Goal: Transaction & Acquisition: Purchase product/service

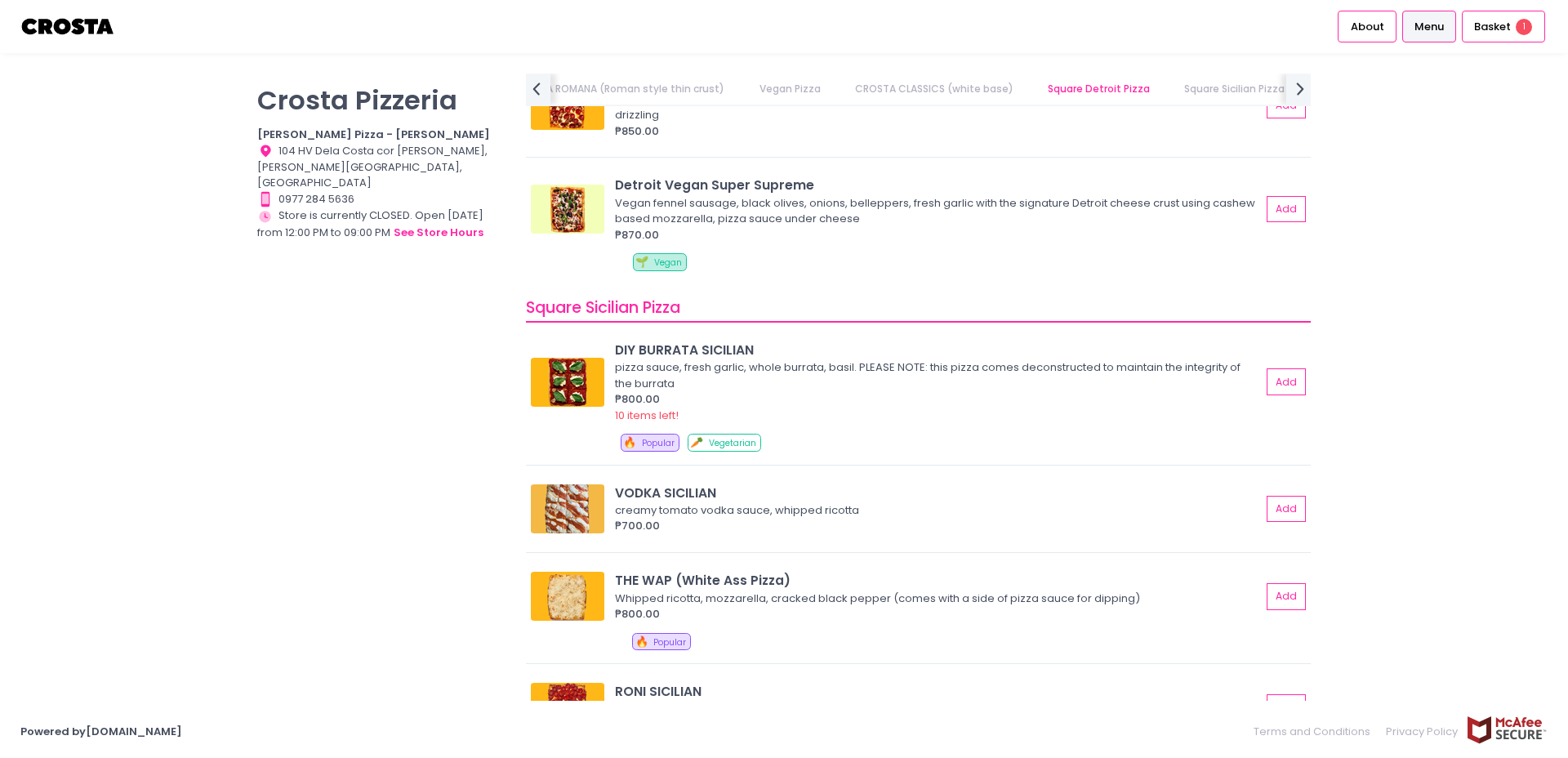
scroll to position [2171, 0]
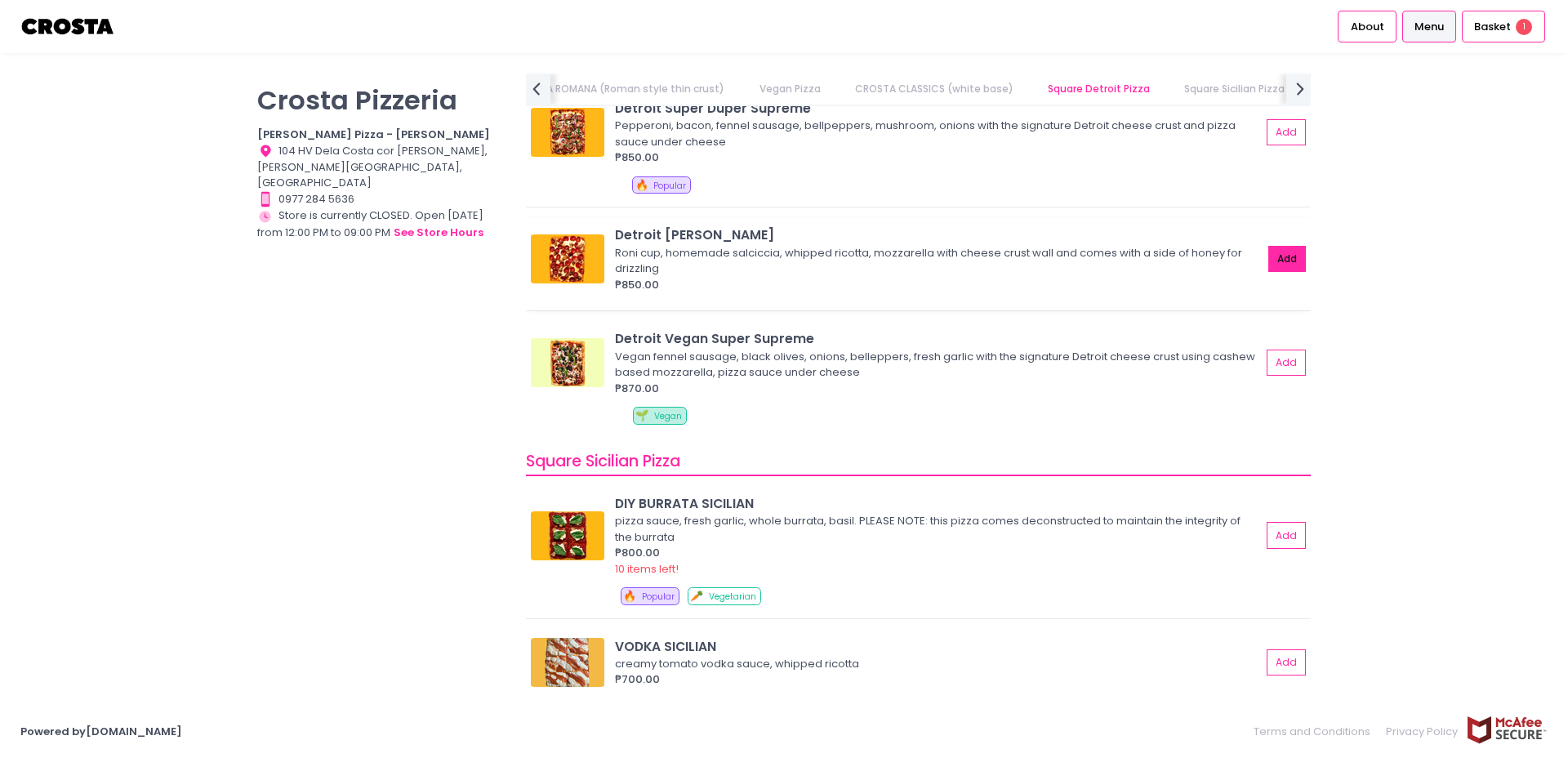
click at [1292, 265] on button "Add" at bounding box center [1286, 259] width 37 height 27
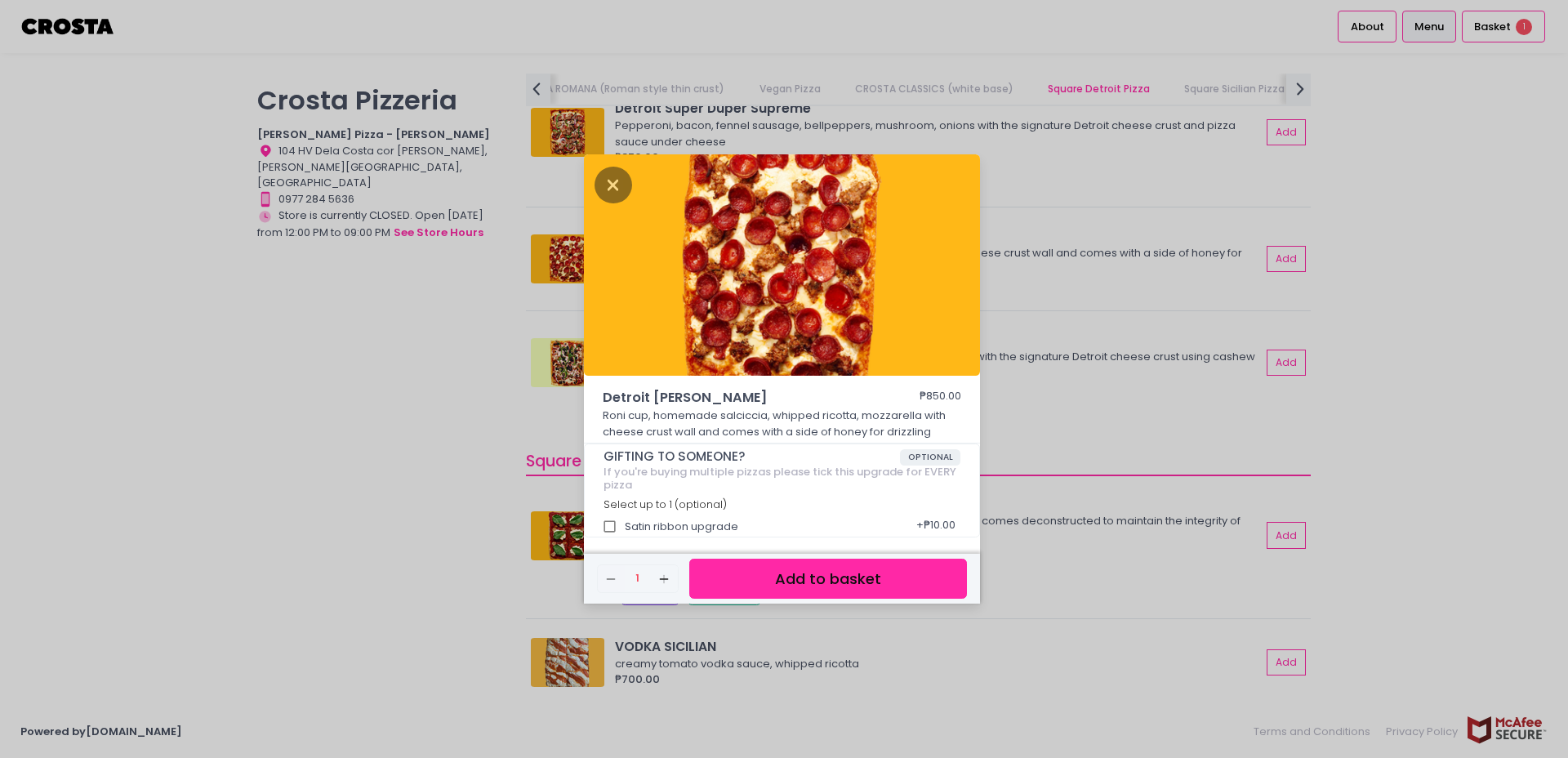
click at [853, 580] on button "Add to basket" at bounding box center [828, 579] width 278 height 40
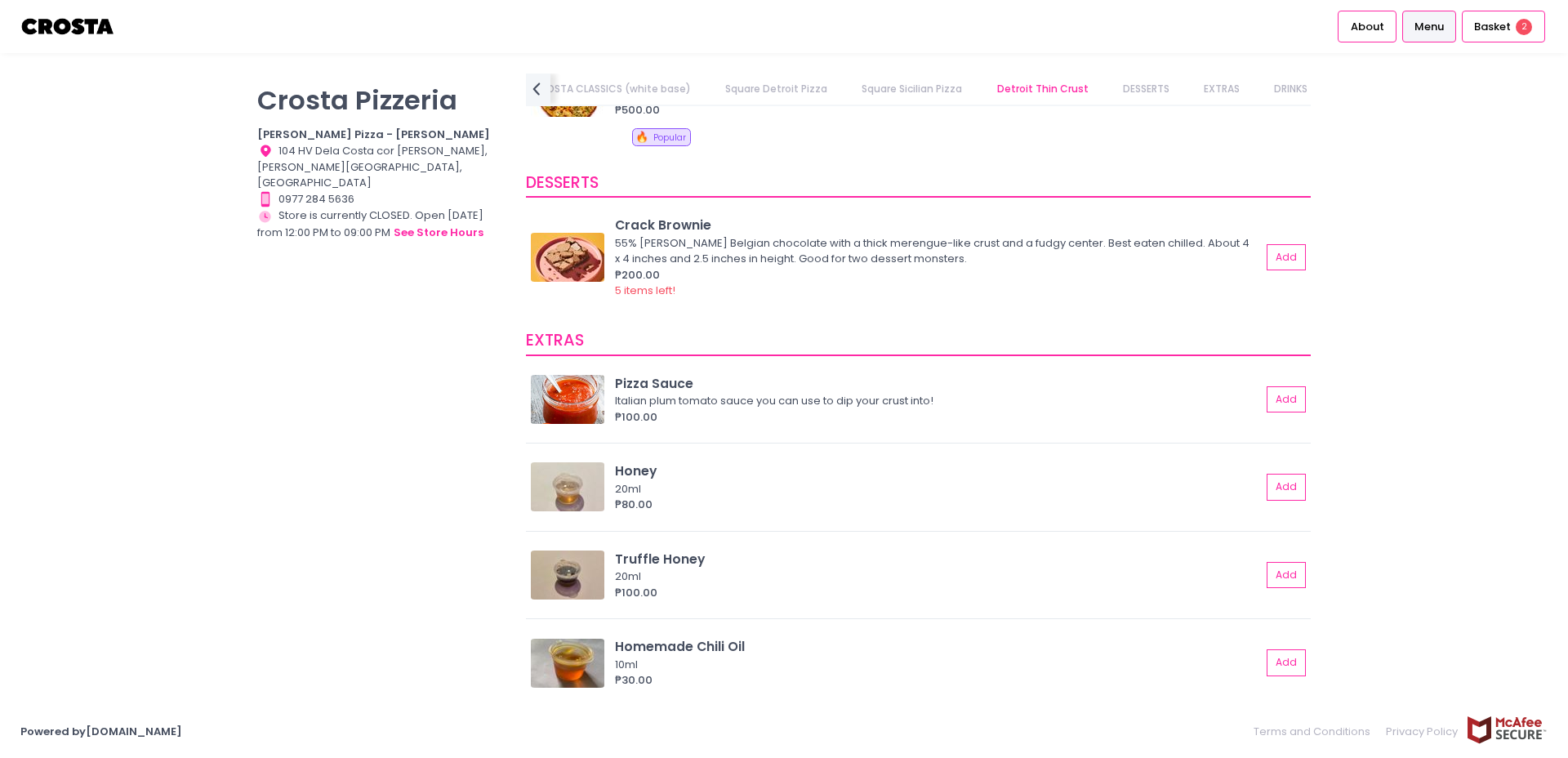
scroll to position [3358, 0]
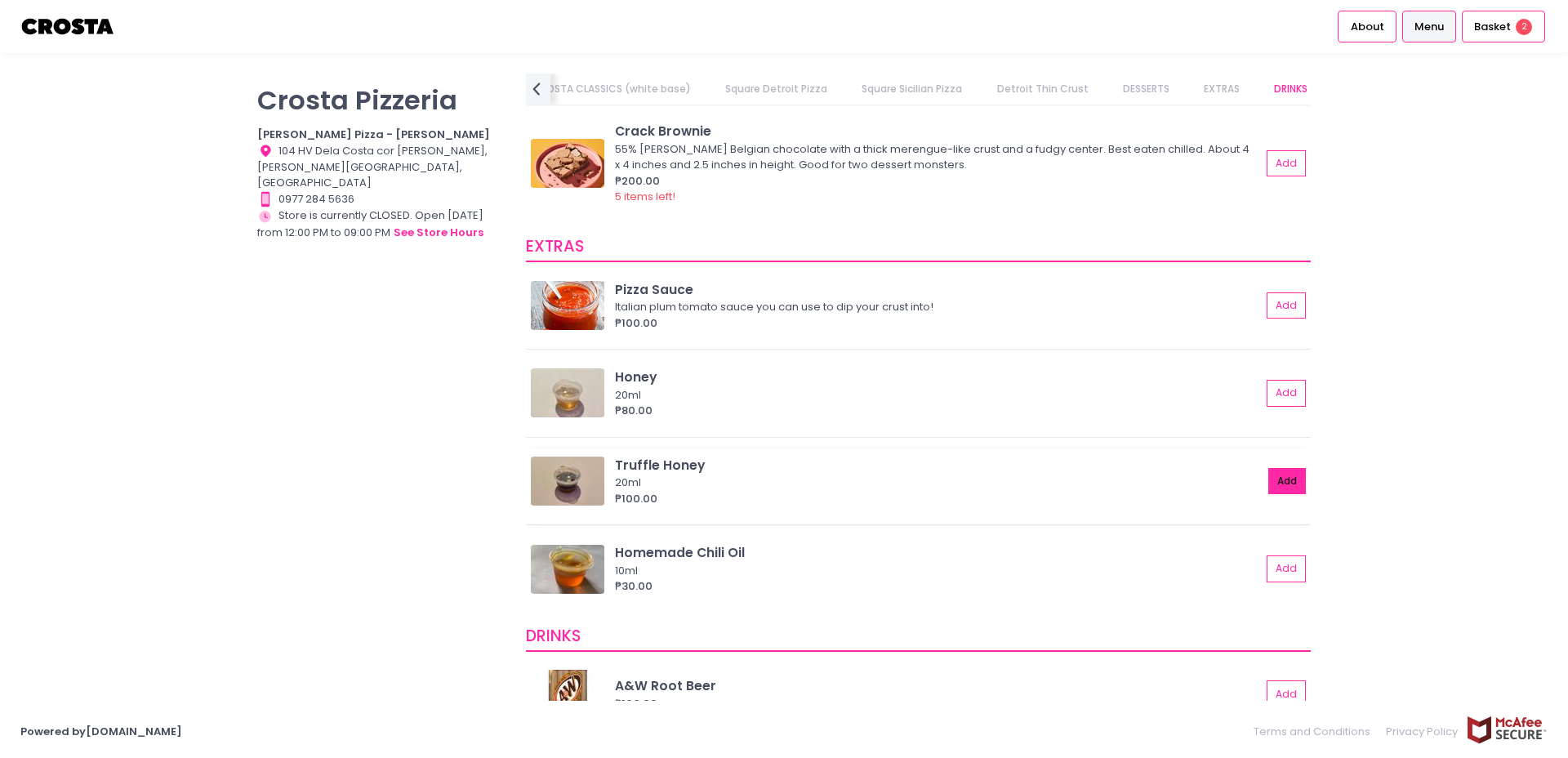
click at [1293, 479] on button "Add" at bounding box center [1286, 482] width 37 height 27
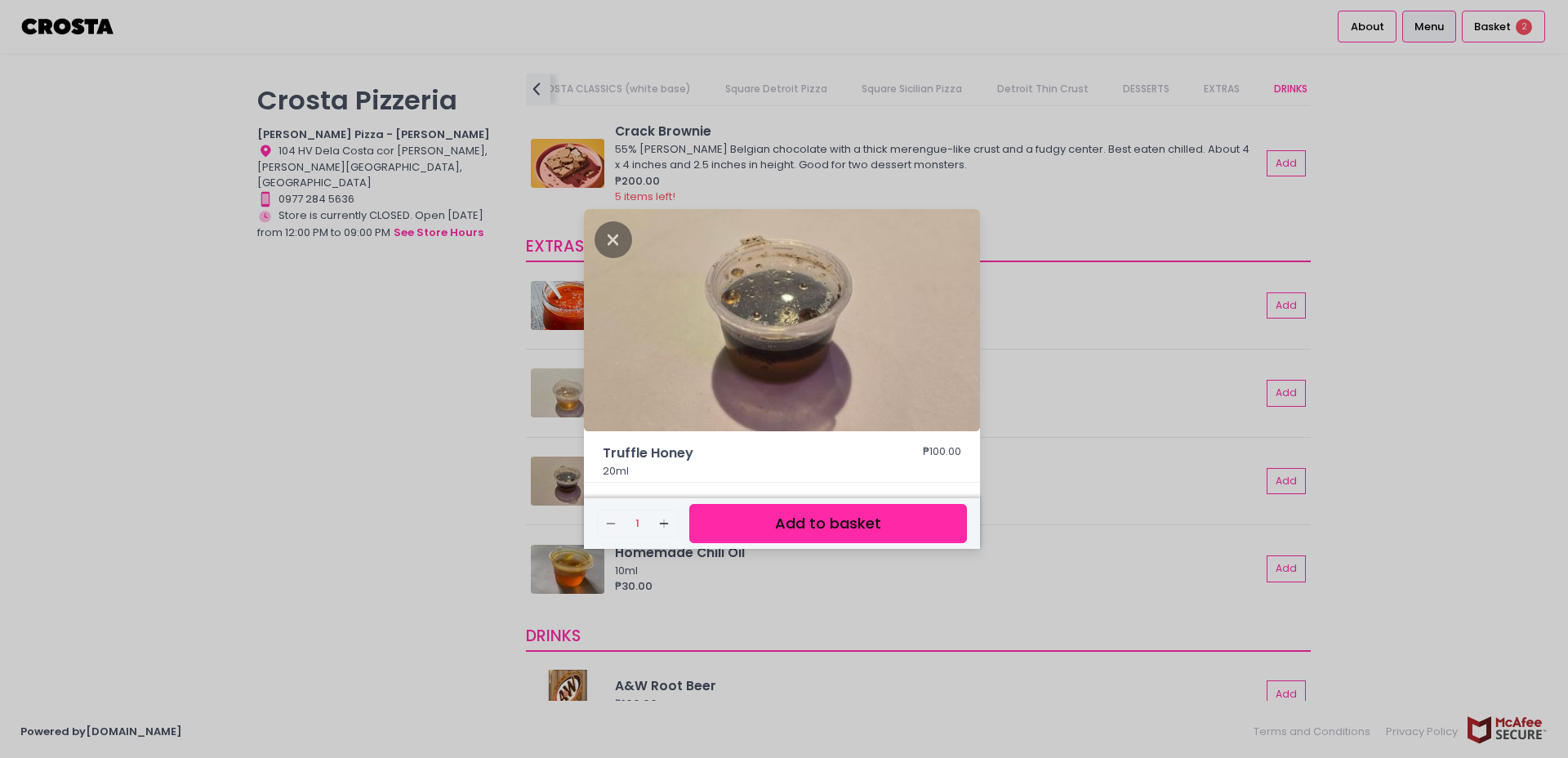
click at [885, 530] on button "Add to basket" at bounding box center [828, 523] width 278 height 40
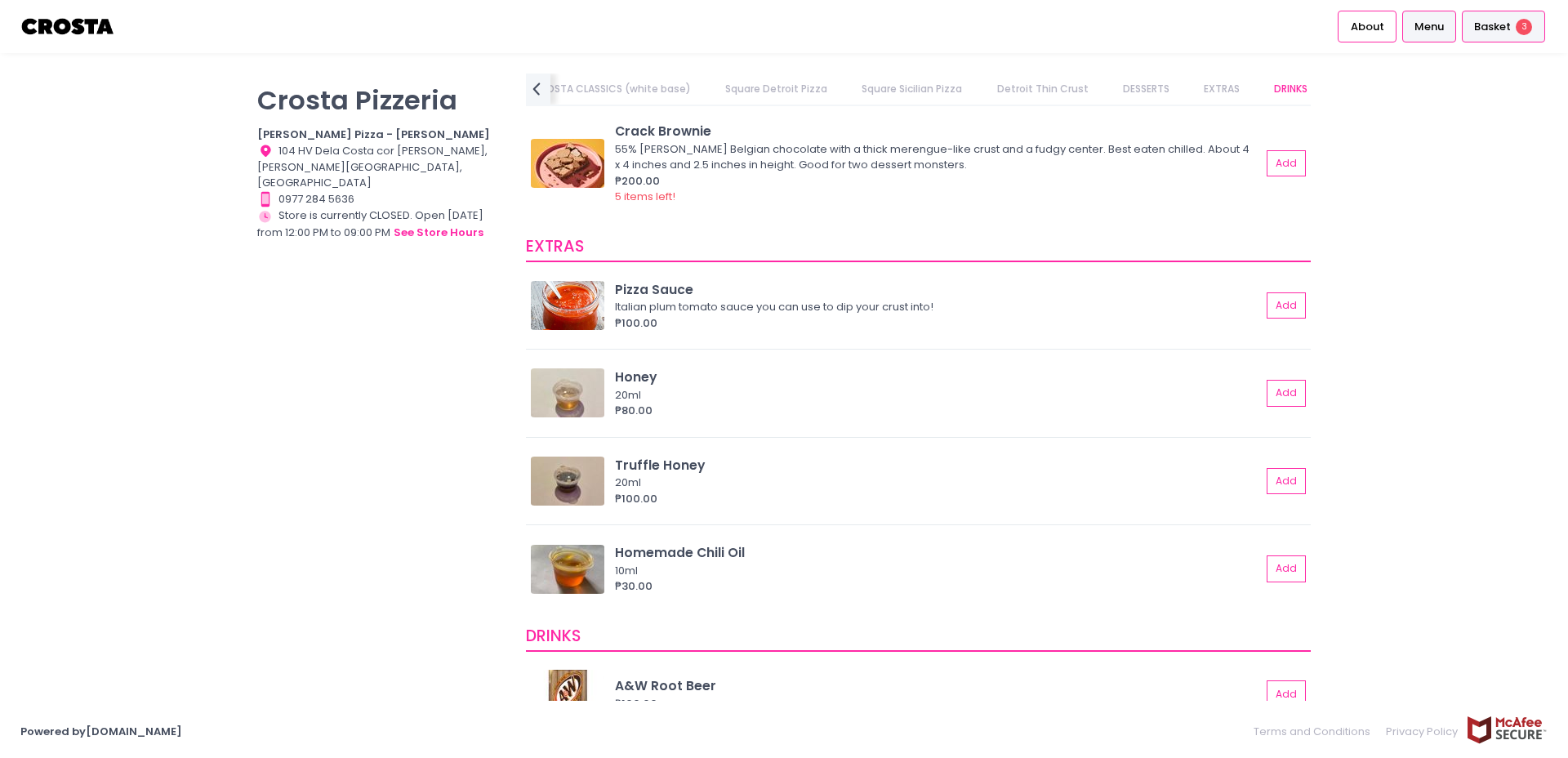
click at [1506, 34] on span "Basket" at bounding box center [1492, 27] width 37 height 16
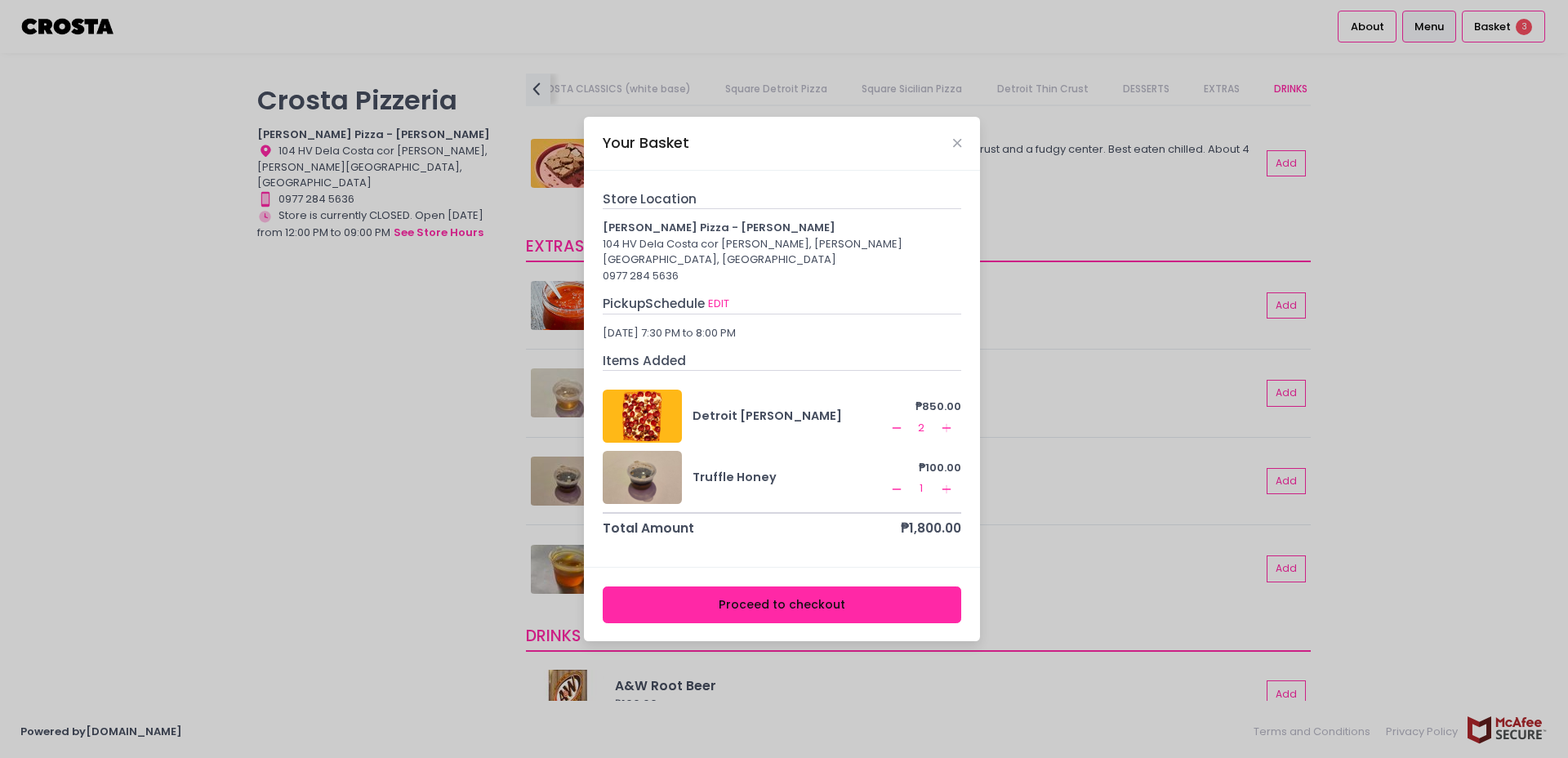
click at [901, 421] on icon "Remove Created with Sketch." at bounding box center [897, 427] width 13 height 13
click at [902, 605] on button "Proceed to checkout" at bounding box center [782, 604] width 360 height 37
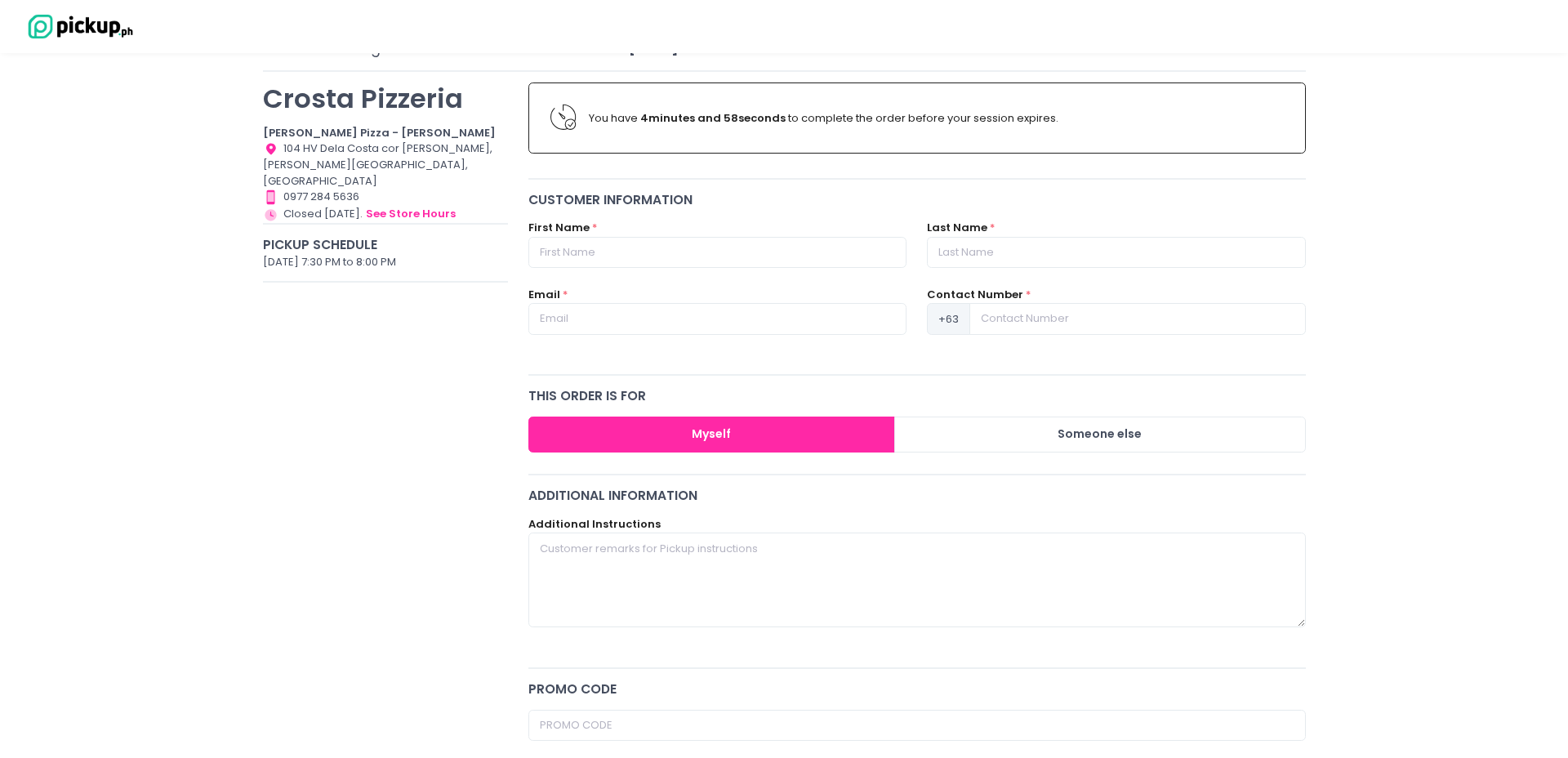
scroll to position [124, 0]
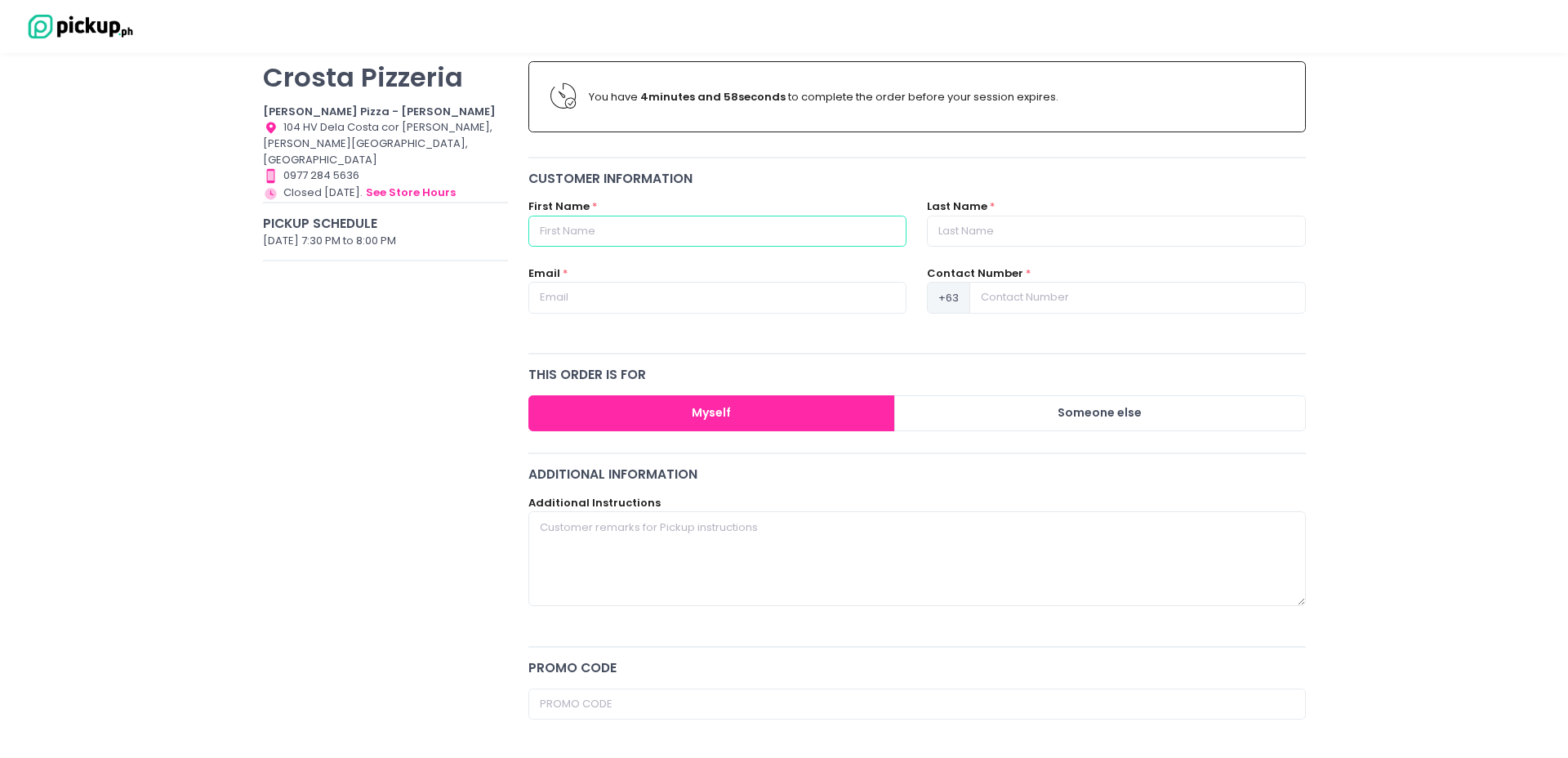
click at [743, 230] on input "text" at bounding box center [717, 231] width 378 height 31
type input "[PERSON_NAME]"
type input "[EMAIL_ADDRESS][DOMAIN_NAME]"
type input "09151804563"
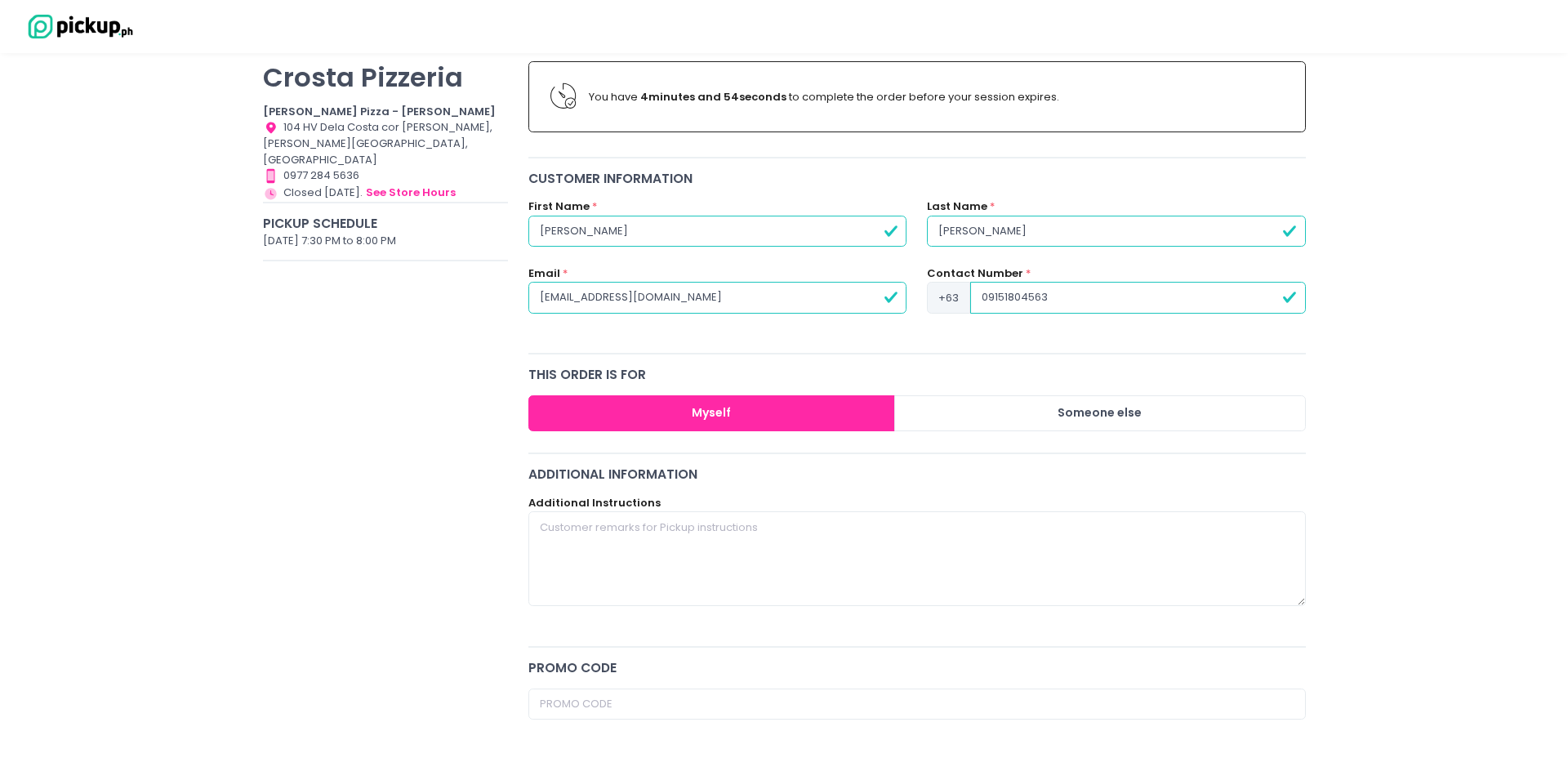
click at [809, 274] on div "Email * nocongabb@gmail.com" at bounding box center [717, 289] width 378 height 48
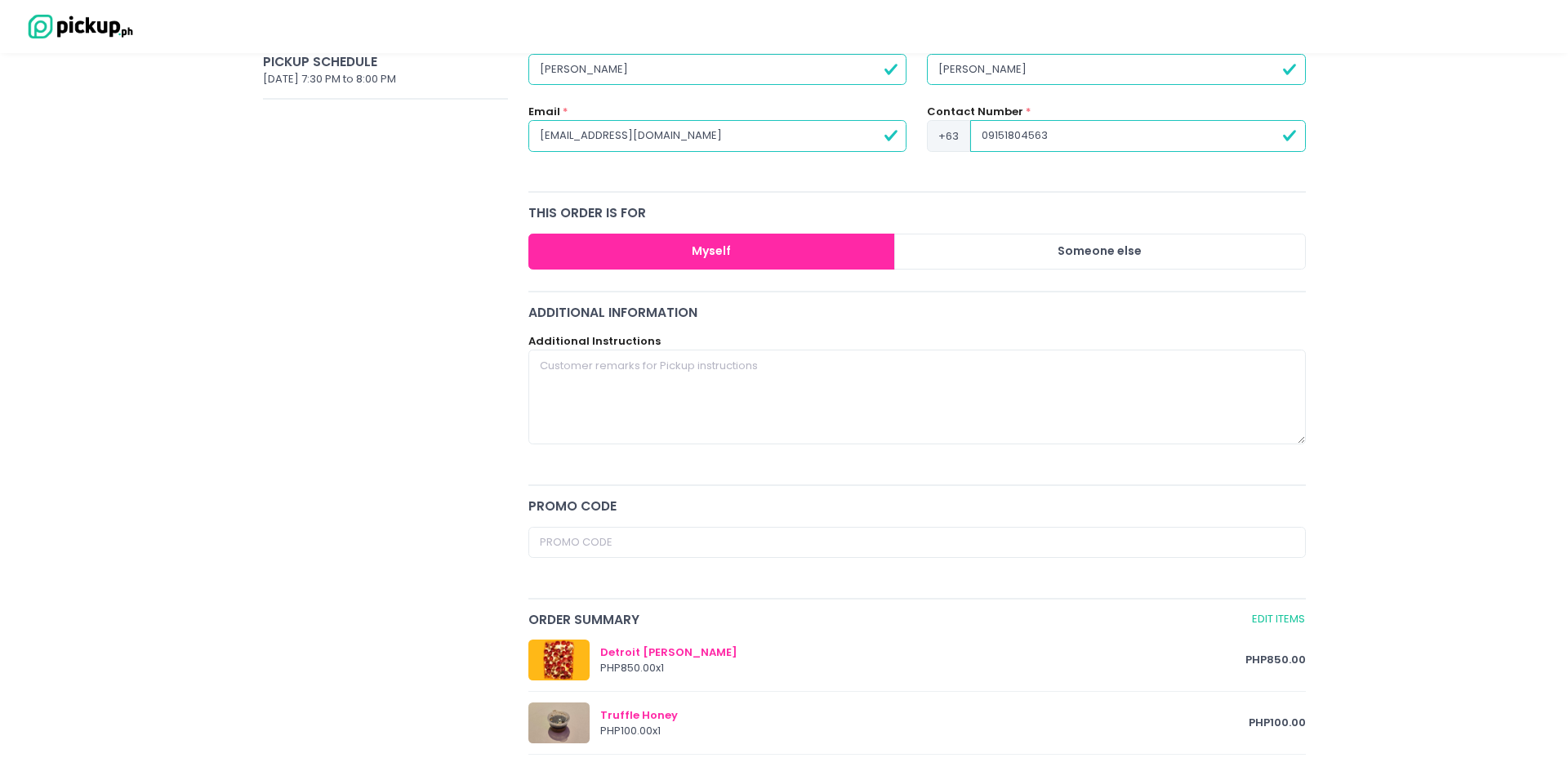
scroll to position [301, 0]
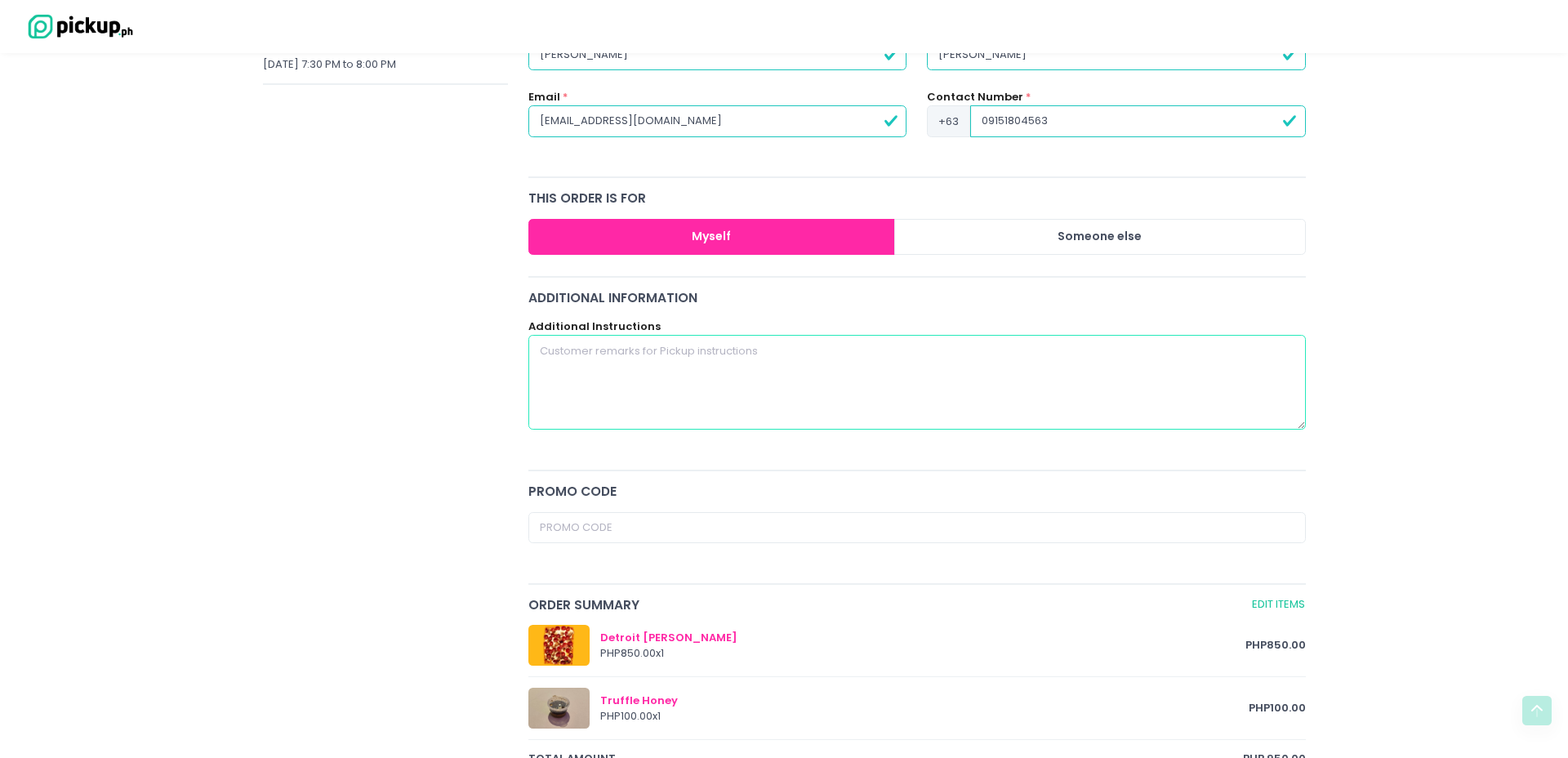
click at [900, 393] on textarea at bounding box center [917, 382] width 777 height 95
click at [900, 394] on textarea at bounding box center [917, 382] width 777 height 95
click at [896, 396] on textarea at bounding box center [917, 382] width 777 height 95
click at [882, 523] on input "text" at bounding box center [917, 527] width 777 height 31
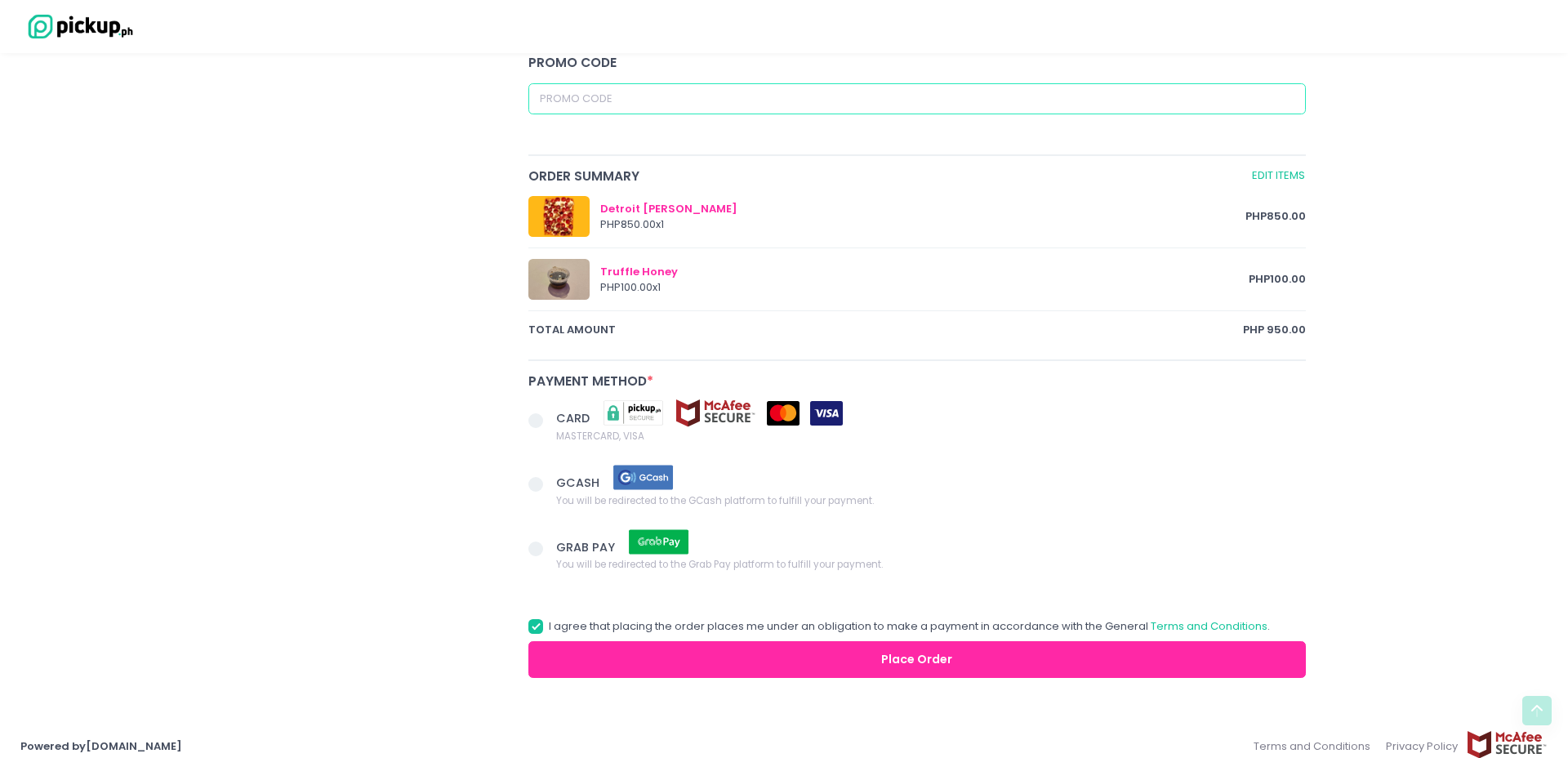
scroll to position [744, 0]
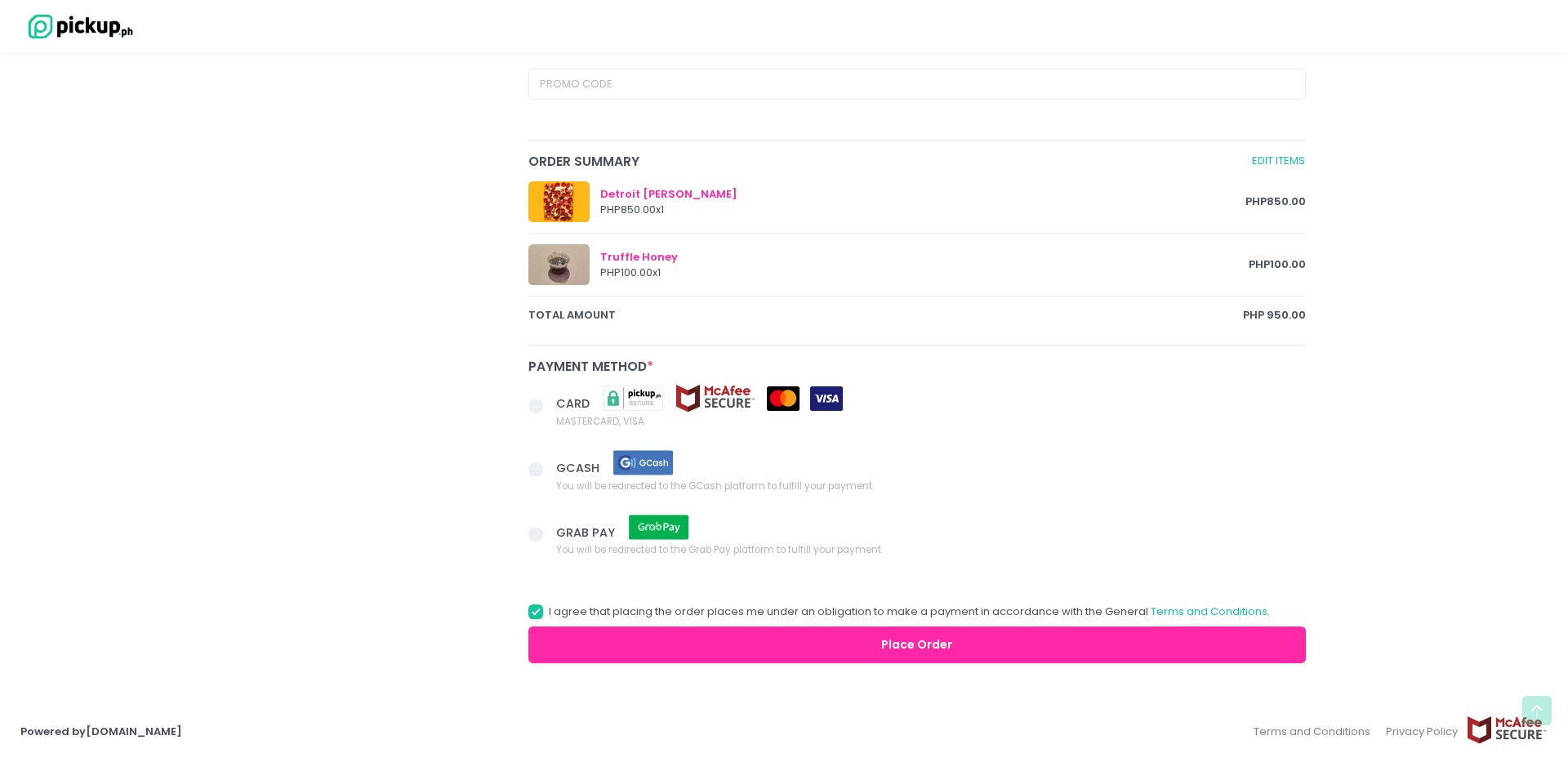
click at [530, 472] on span at bounding box center [535, 469] width 14 height 14
click at [549, 472] on input "GCASH You will be redirected to the GCash platform to fulfill your payment." at bounding box center [554, 466] width 11 height 11
click at [820, 650] on button "Place Order" at bounding box center [917, 645] width 777 height 37
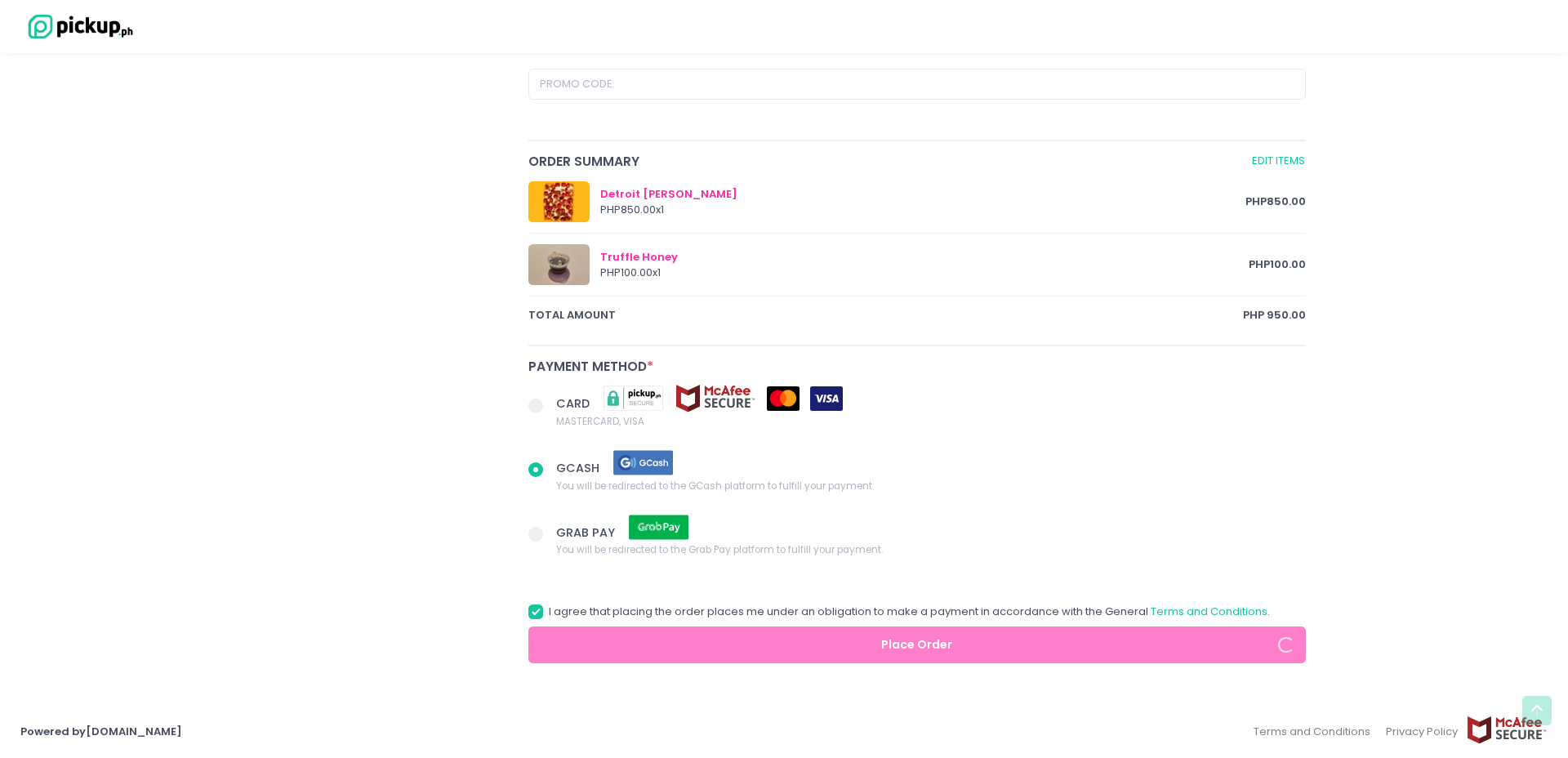
radio input "true"
type input "9151804563"
radio input "true"
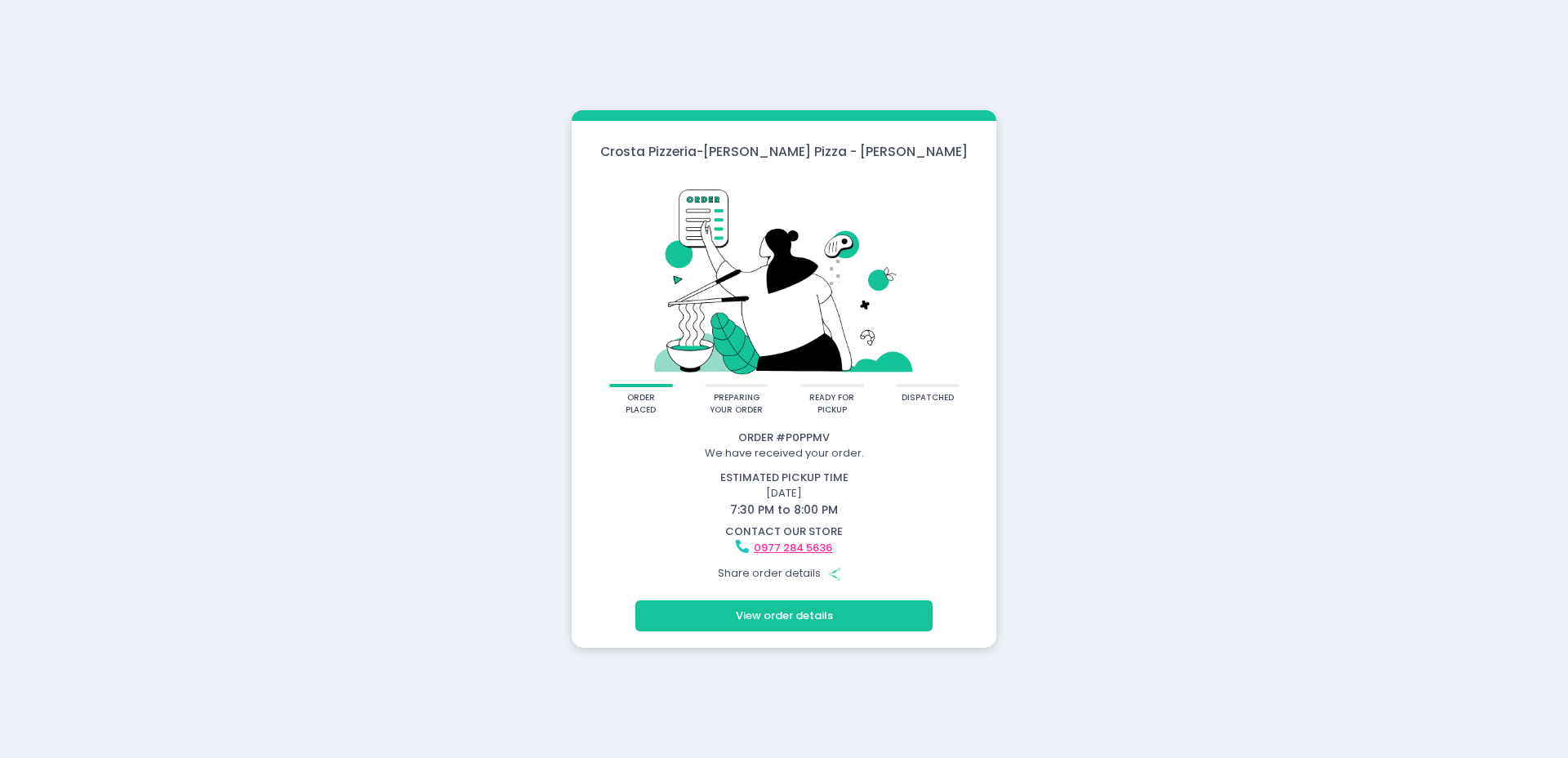
click at [904, 615] on button "View order details" at bounding box center [784, 616] width 297 height 31
